Goal: Information Seeking & Learning: Check status

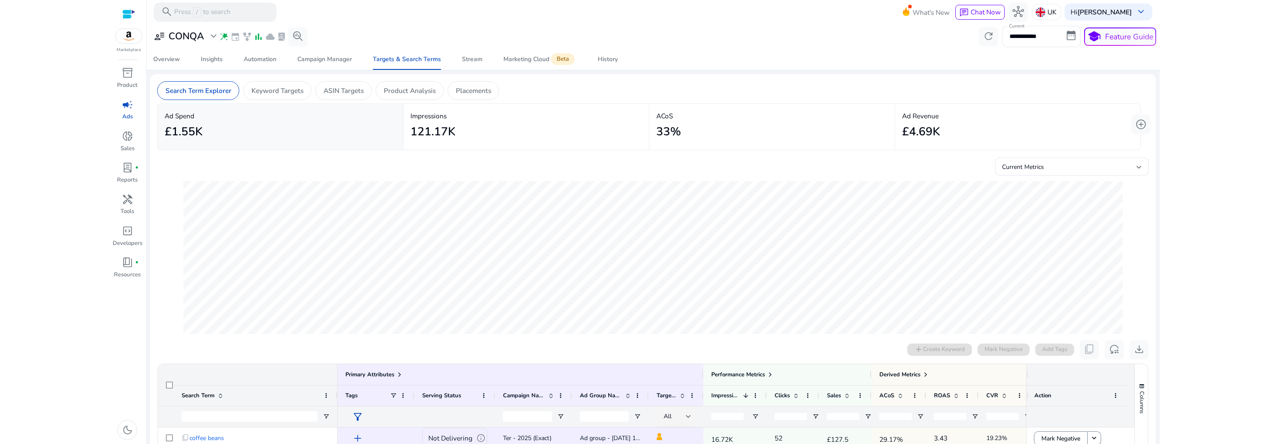
scroll to position [301, 0]
click at [255, 62] on div "Automation" at bounding box center [260, 59] width 33 height 6
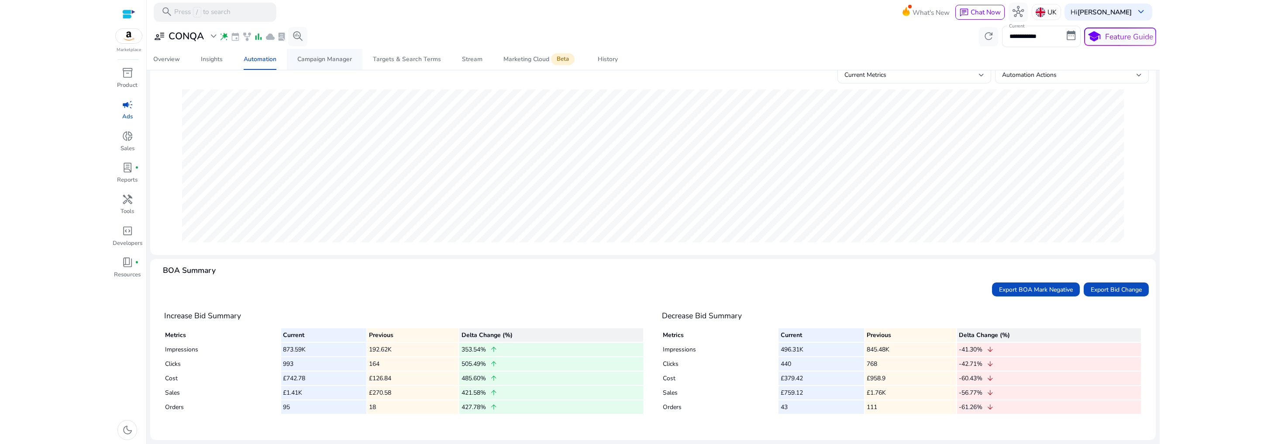
click at [321, 61] on div "Campaign Manager" at bounding box center [324, 59] width 55 height 6
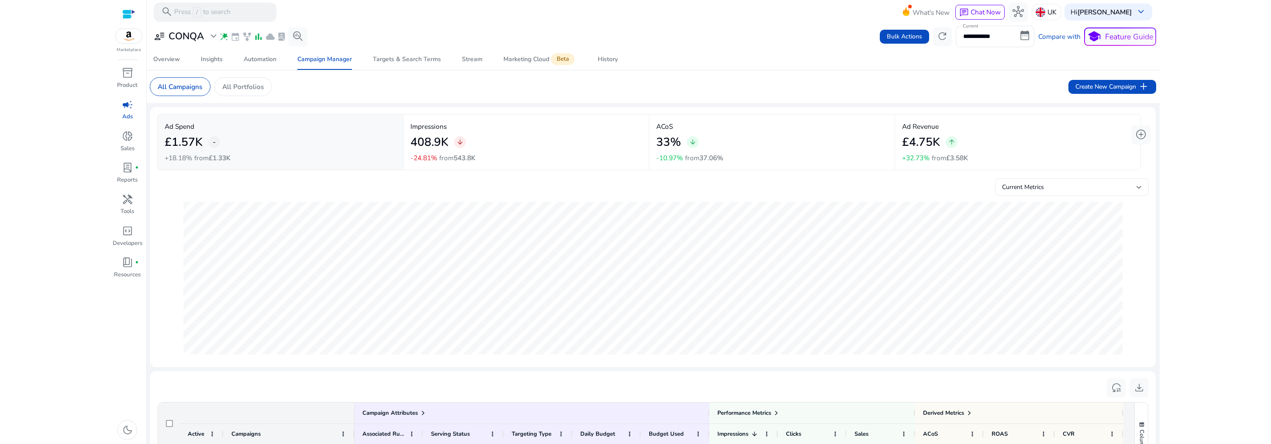
click at [1018, 190] on span "Current Metrics" at bounding box center [1023, 187] width 42 height 8
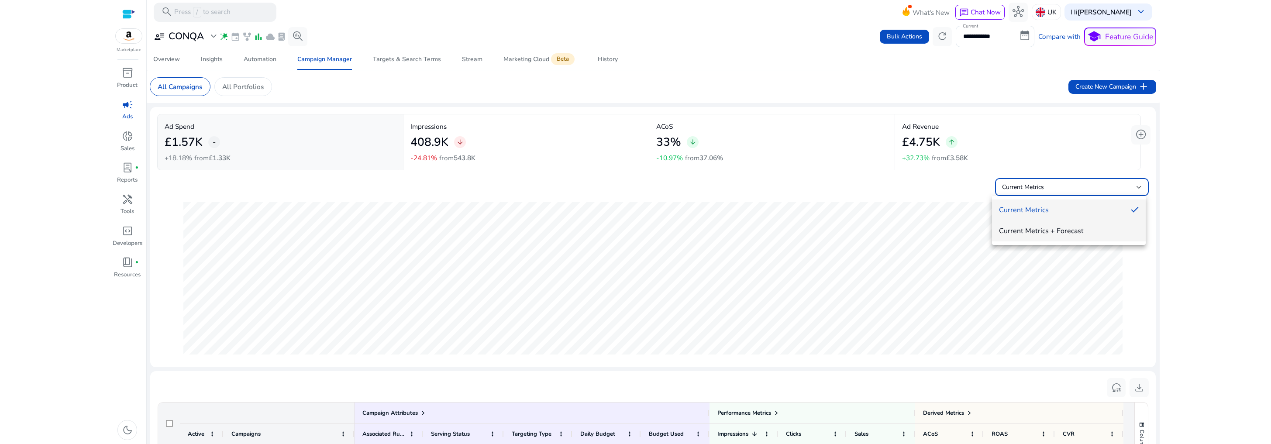
click at [1051, 226] on span "Current Metrics + Forecast" at bounding box center [1069, 231] width 140 height 10
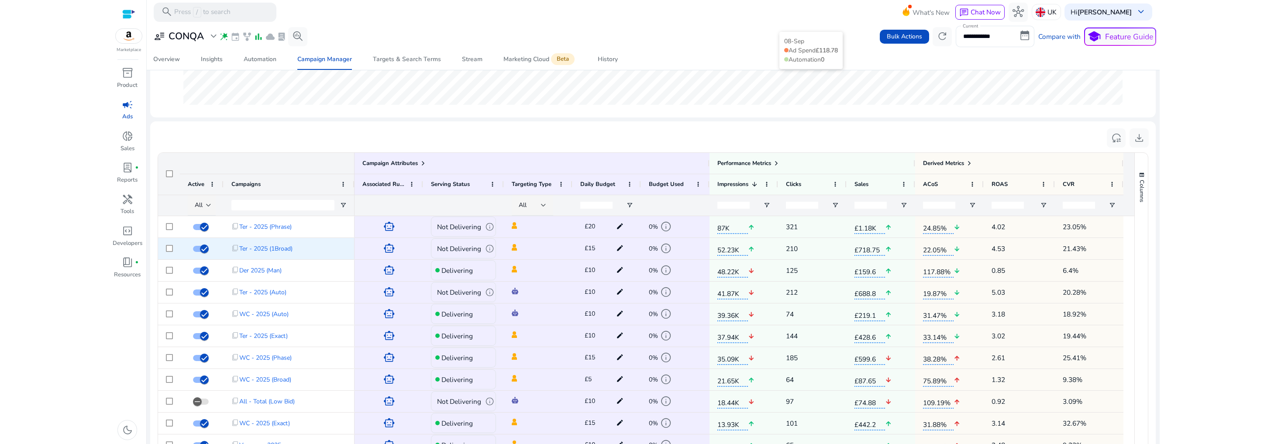
scroll to position [258, 0]
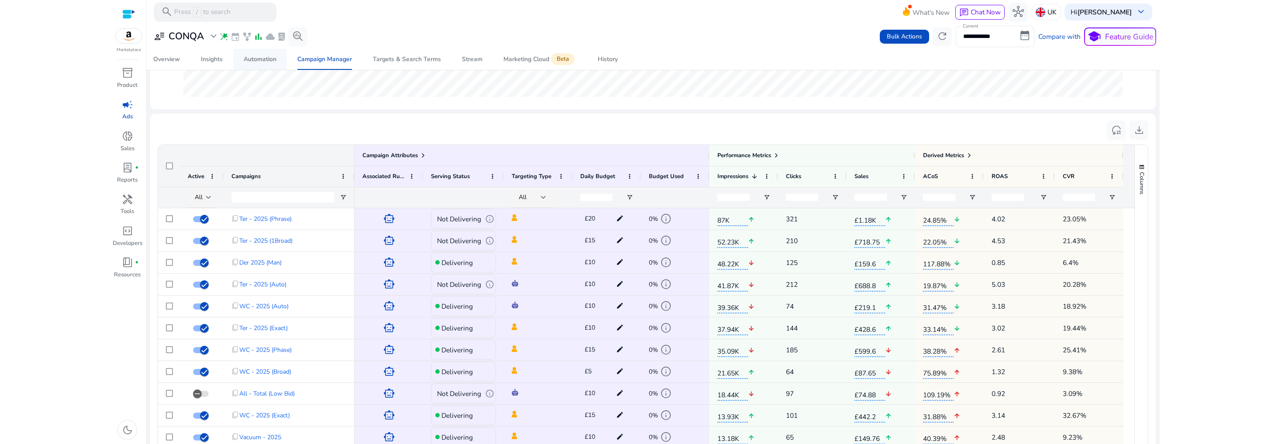
click at [260, 57] on div "Automation" at bounding box center [260, 59] width 33 height 6
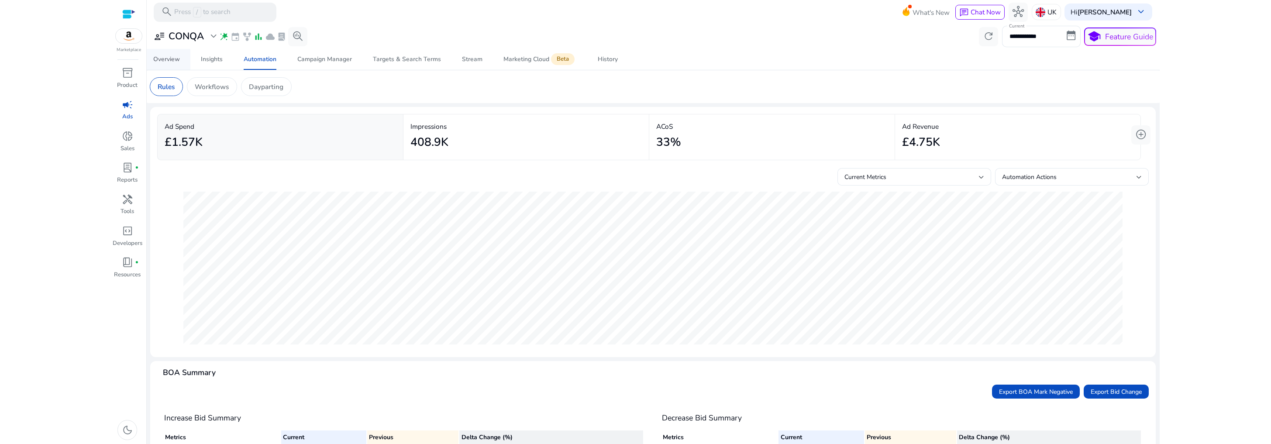
click at [176, 61] on div "Overview" at bounding box center [166, 59] width 27 height 6
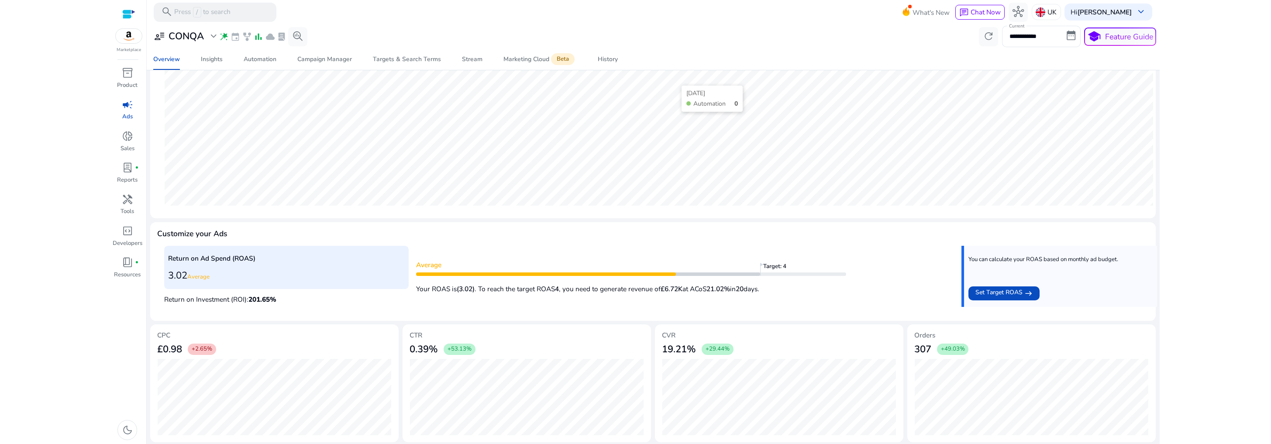
scroll to position [184, 0]
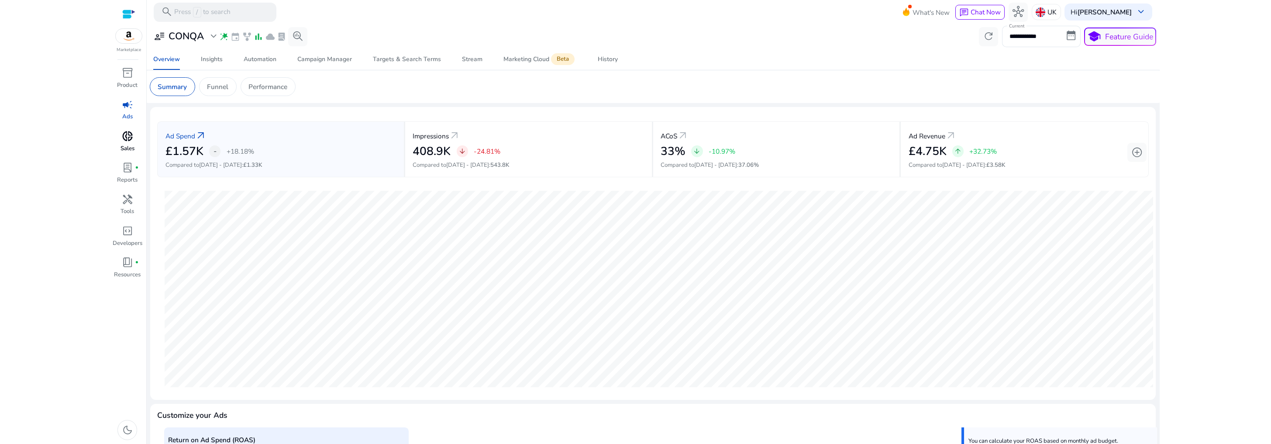
click at [125, 139] on span "donut_small" at bounding box center [127, 136] width 11 height 11
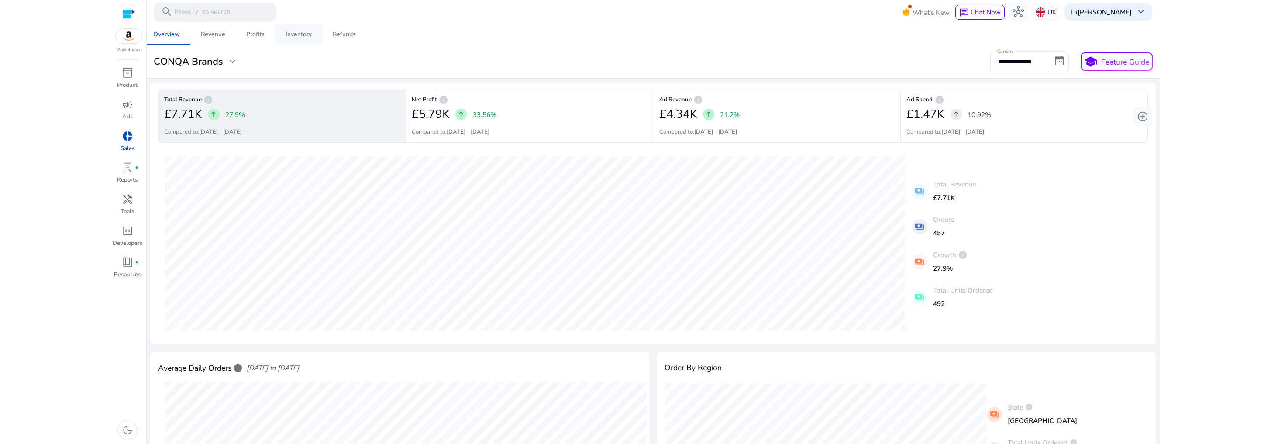
click at [304, 36] on div "Inventory" at bounding box center [299, 34] width 26 height 6
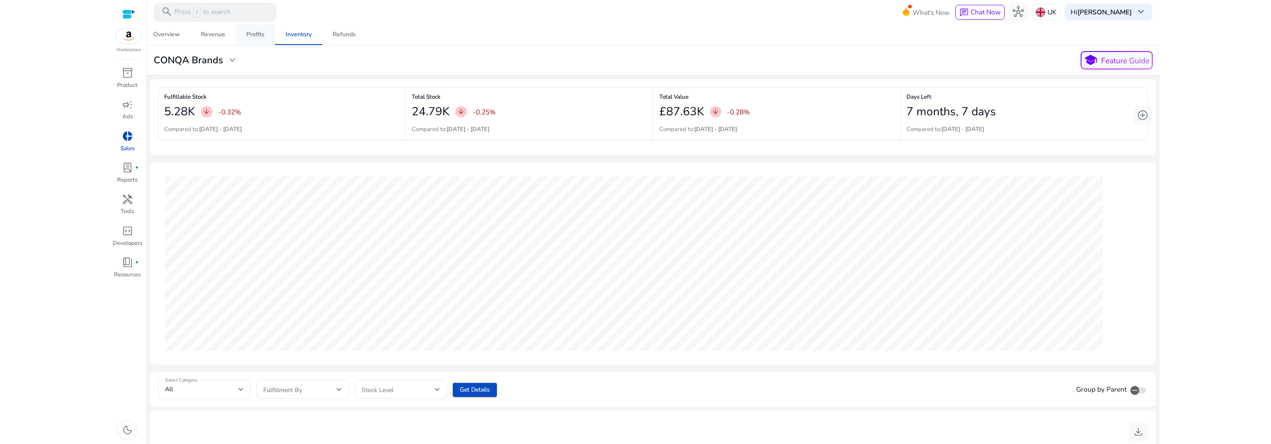
click at [256, 36] on div "Profits" at bounding box center [255, 34] width 18 height 6
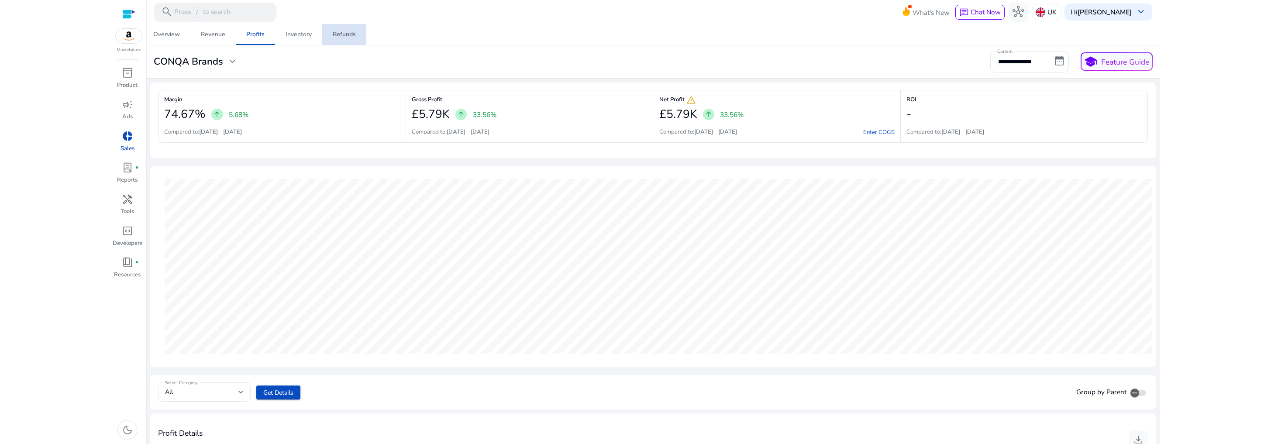
click at [340, 33] on div "Refunds" at bounding box center [344, 34] width 23 height 6
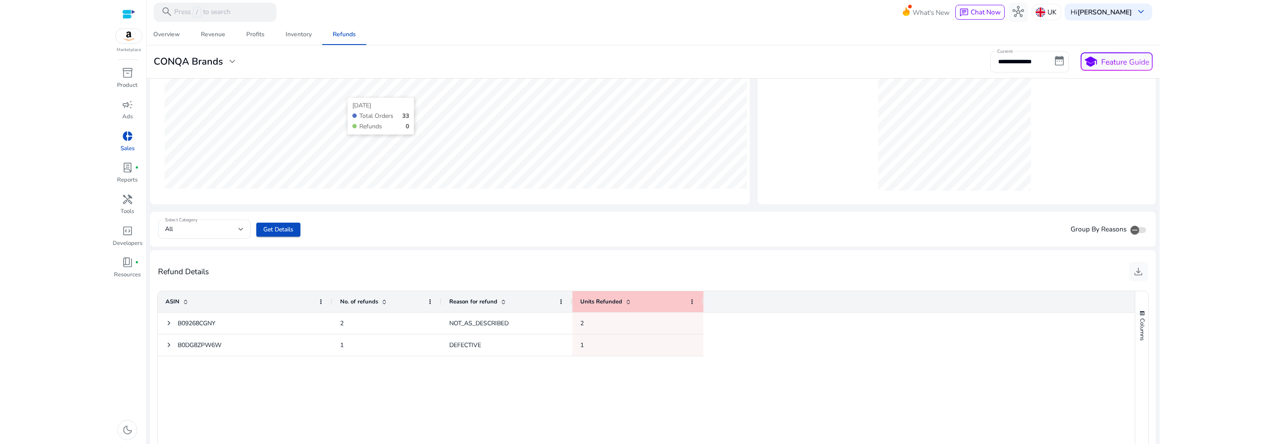
scroll to position [232, 0]
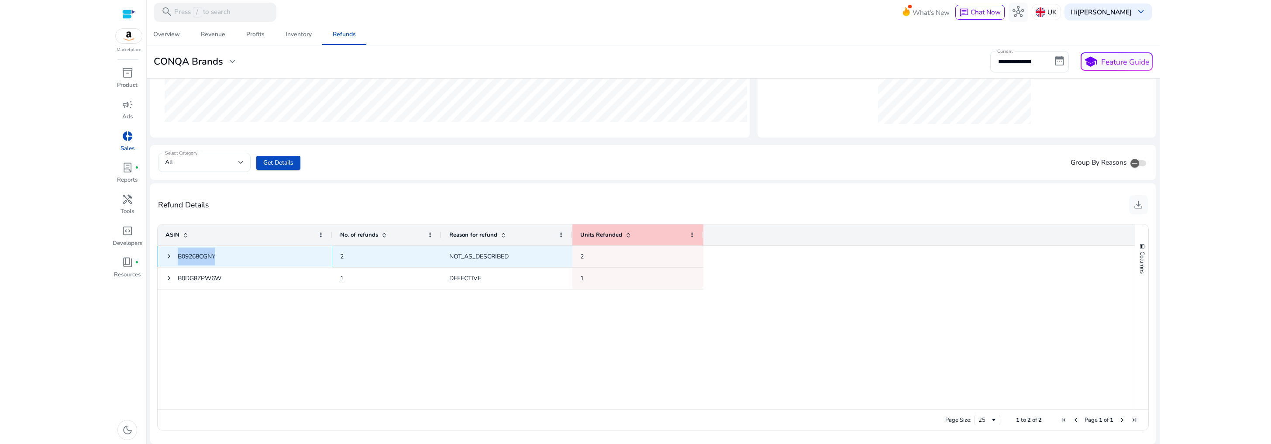
drag, startPoint x: 228, startPoint y: 258, endPoint x: 177, endPoint y: 258, distance: 51.1
click at [177, 258] on span "B09268CGNY" at bounding box center [245, 257] width 159 height 18
click at [171, 257] on span at bounding box center [169, 256] width 7 height 7
drag, startPoint x: 220, startPoint y: 256, endPoint x: 179, endPoint y: 255, distance: 40.6
click at [179, 255] on span "B09268CGNY" at bounding box center [245, 257] width 159 height 18
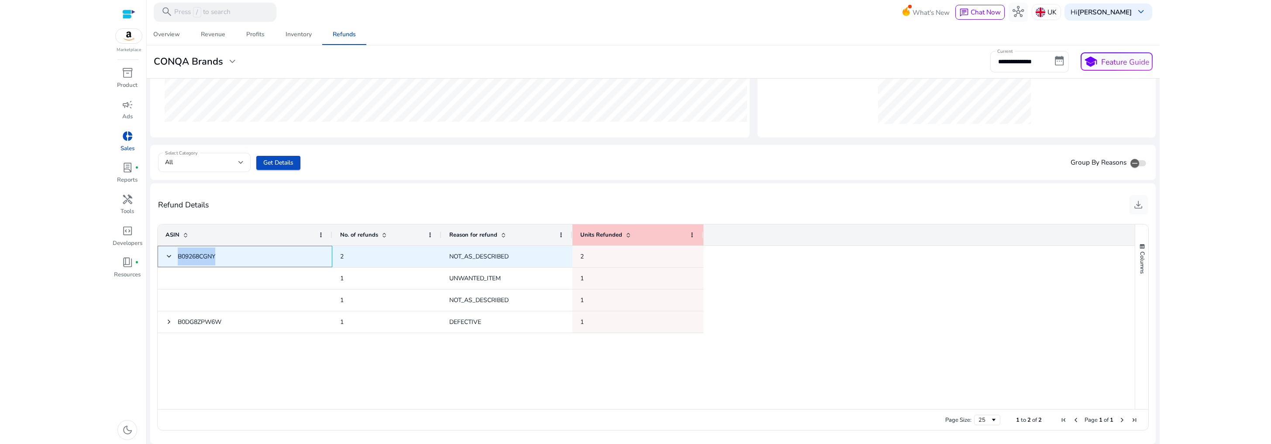
copy span "B09268CGNY"
click at [168, 257] on span at bounding box center [169, 256] width 7 height 7
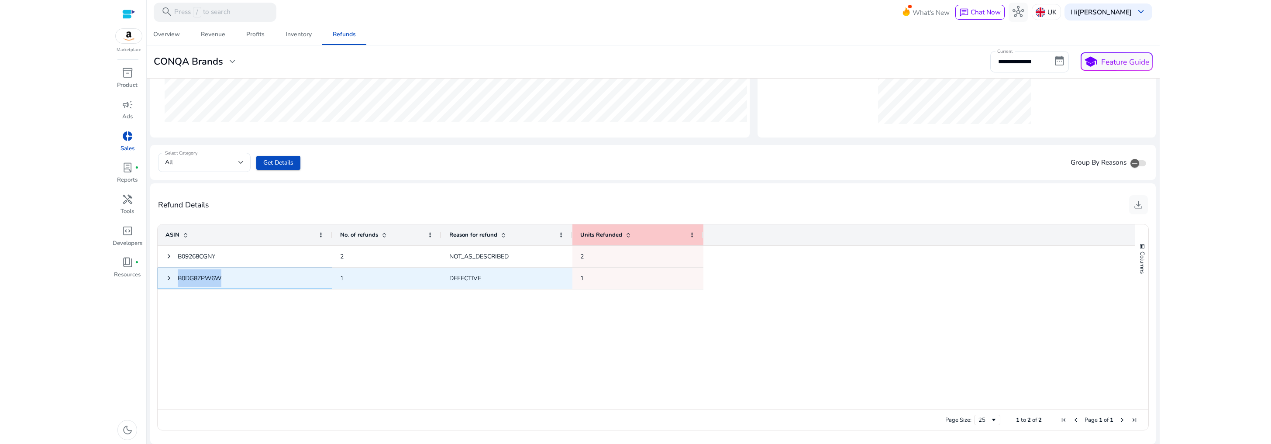
drag, startPoint x: 224, startPoint y: 279, endPoint x: 176, endPoint y: 279, distance: 48.5
click at [176, 279] on span "B0DG8ZPW6W" at bounding box center [245, 278] width 159 height 18
copy span "B0DG8ZPW6W"
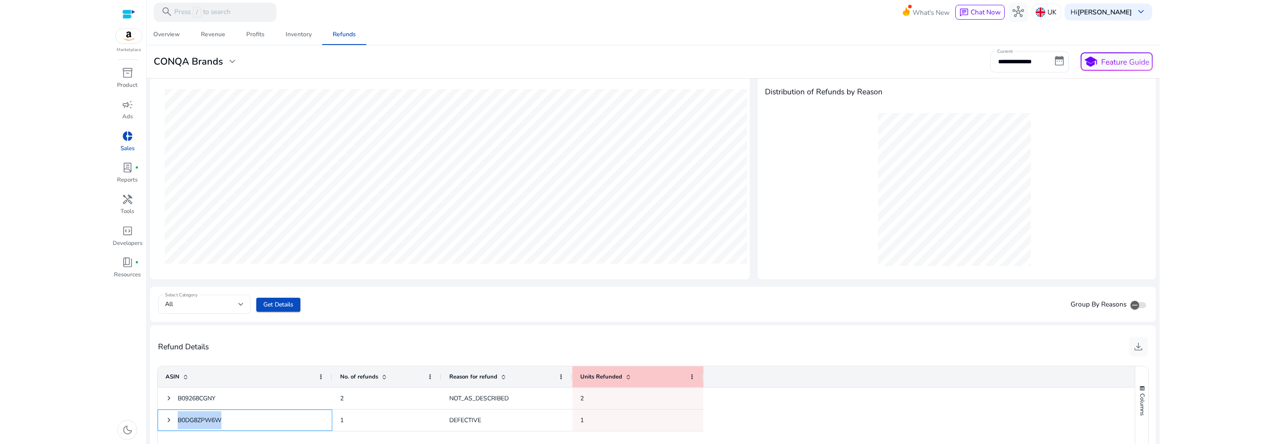
scroll to position [74, 0]
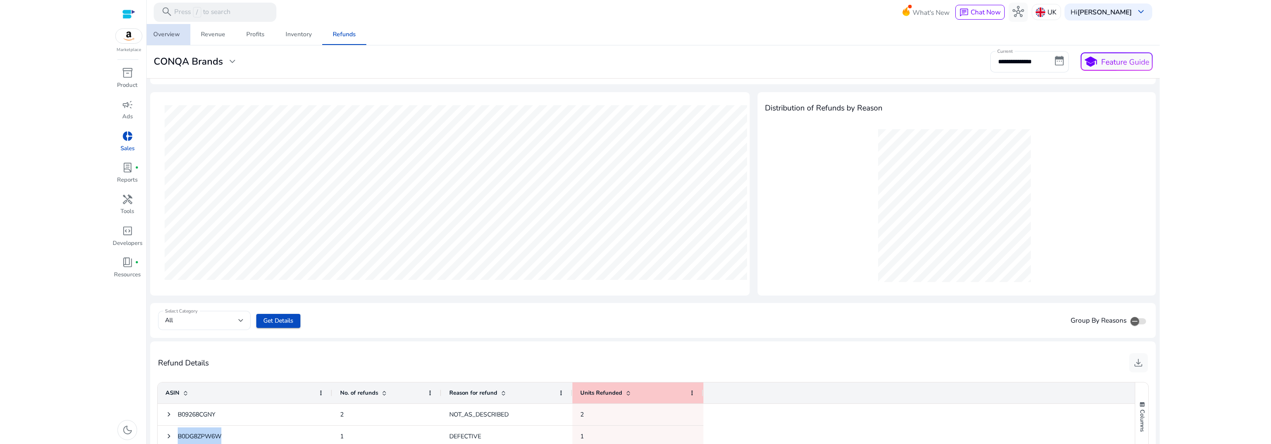
click at [172, 35] on div "Overview" at bounding box center [166, 34] width 27 height 6
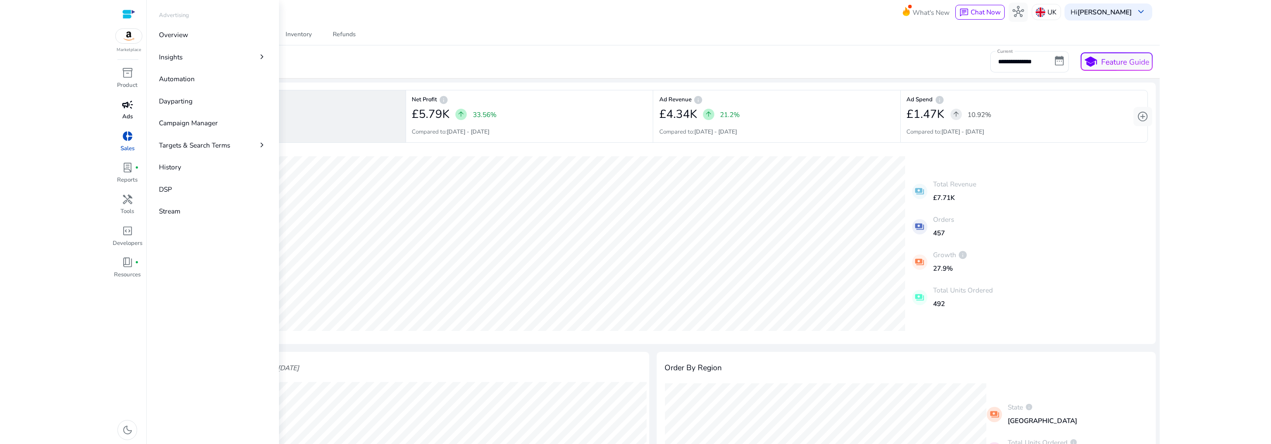
click at [128, 107] on span "campaign" at bounding box center [127, 104] width 11 height 11
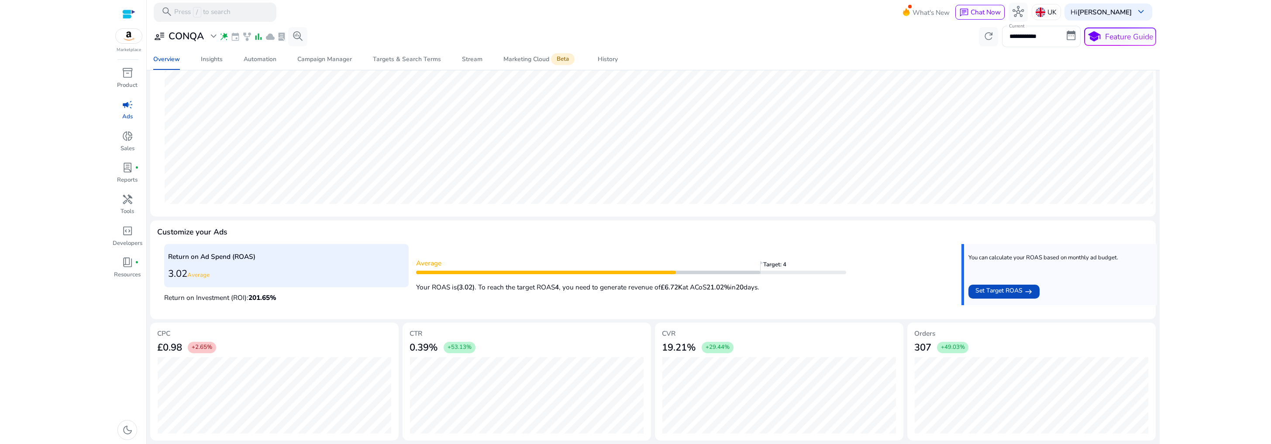
scroll to position [184, 0]
